Goal: Transaction & Acquisition: Purchase product/service

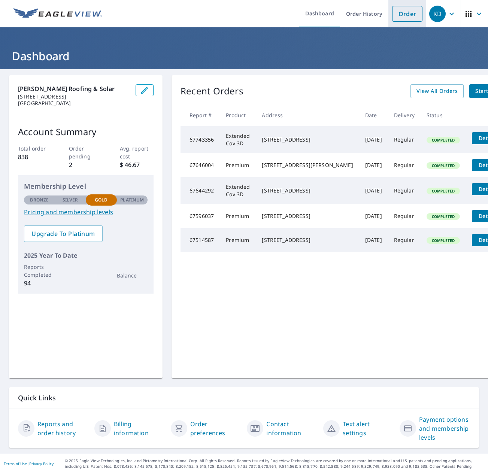
click at [399, 13] on link "Order" at bounding box center [407, 14] width 30 height 16
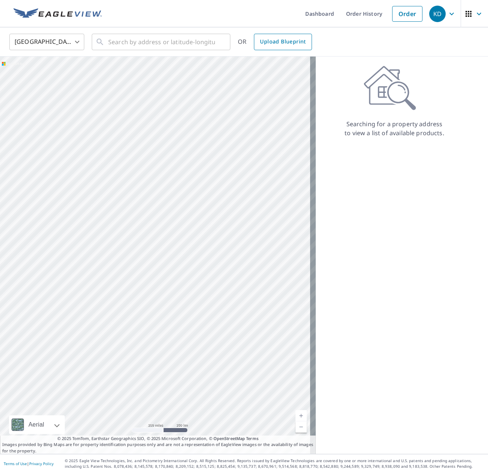
click at [276, 39] on span "Upload Blueprint" at bounding box center [283, 41] width 46 height 9
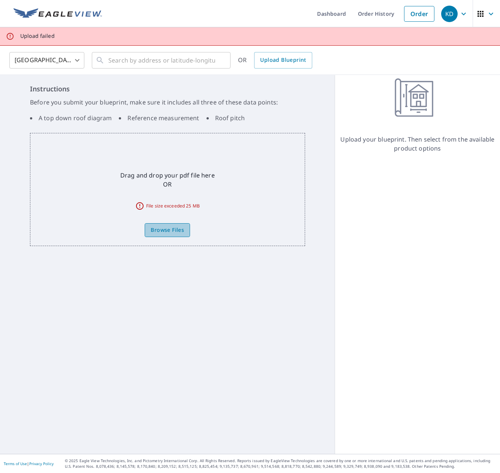
click at [171, 229] on span "Browse Files" at bounding box center [167, 229] width 33 height 9
click at [0, 0] on input "Browse Files" at bounding box center [0, 0] width 0 height 0
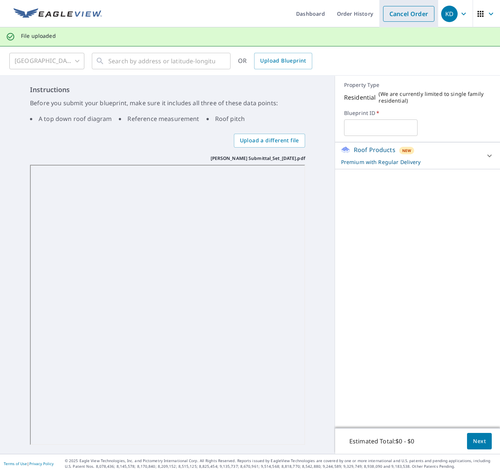
click at [400, 17] on link "Cancel Order" at bounding box center [408, 14] width 51 height 16
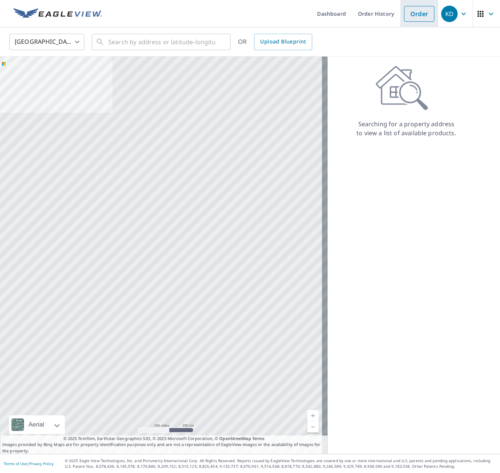
click at [411, 13] on link "Order" at bounding box center [419, 14] width 30 height 16
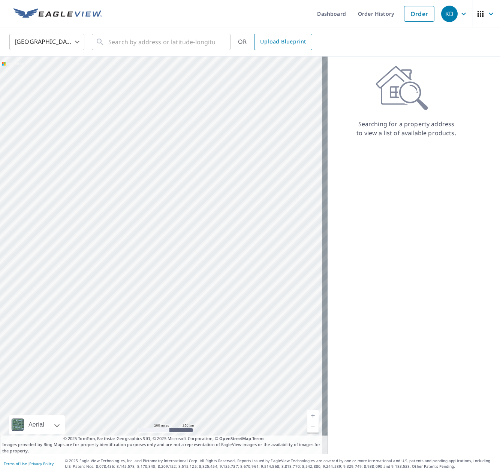
click at [272, 39] on span "Upload Blueprint" at bounding box center [283, 41] width 46 height 9
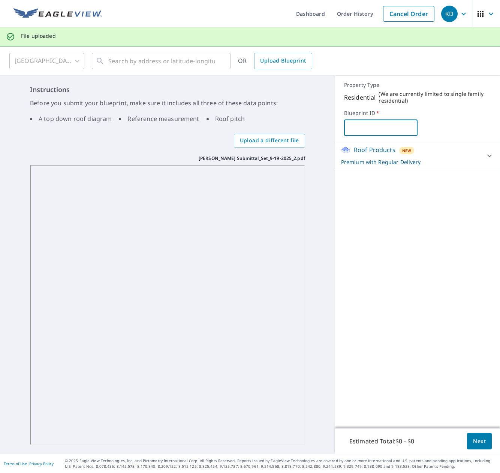
click at [392, 132] on input "text" at bounding box center [380, 127] width 73 height 21
type input "[PERSON_NAME] Remodel"
click at [485, 154] on icon at bounding box center [489, 155] width 9 height 9
click at [472, 189] on body "KD KD Dashboard Order History Cancel Order KD File uploaded [GEOGRAPHIC_DATA] […" at bounding box center [250, 236] width 500 height 473
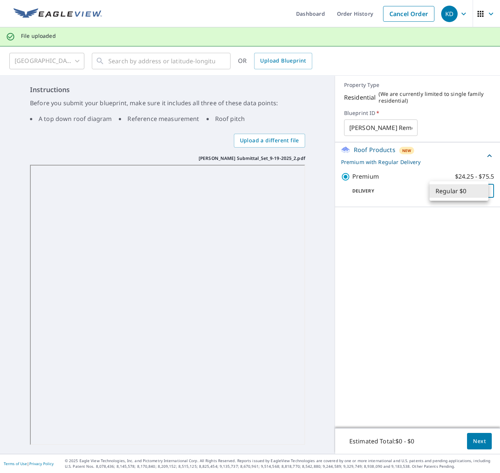
click at [472, 189] on li "Regular $0" at bounding box center [458, 190] width 59 height 13
click at [474, 439] on span "Next" at bounding box center [479, 441] width 13 height 9
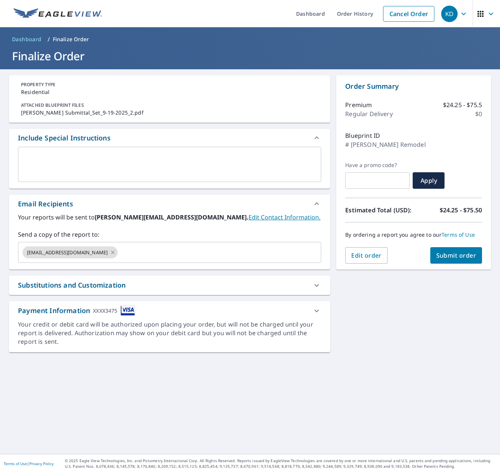
click at [459, 256] on span "Submit order" at bounding box center [456, 255] width 40 height 8
checkbox input "true"
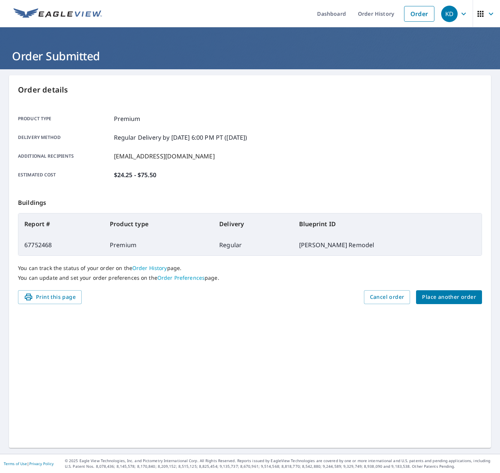
click at [116, 421] on div "Order details Product type Premium Delivery method Regular Delivery by [DATE] 6…" at bounding box center [250, 261] width 482 height 373
